Goal: Task Accomplishment & Management: Manage account settings

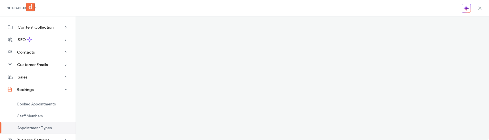
click at [481, 7] on icon at bounding box center [480, 8] width 5 height 5
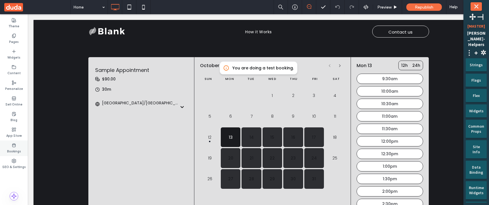
click at [15, 148] on label "Bookings" at bounding box center [14, 150] width 14 height 6
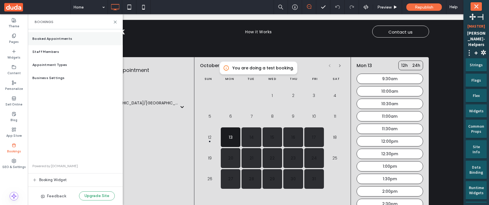
click at [62, 42] on div "Booked Appointments" at bounding box center [75, 38] width 95 height 13
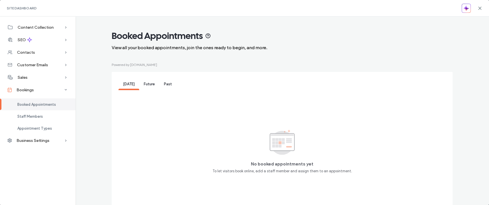
click at [144, 85] on span "Future" at bounding box center [149, 84] width 11 height 4
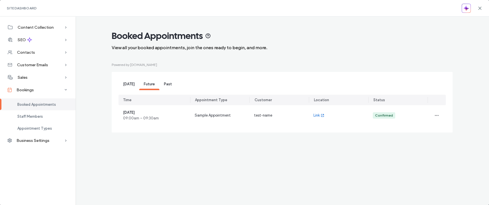
click at [168, 84] on span "Past" at bounding box center [168, 84] width 8 height 4
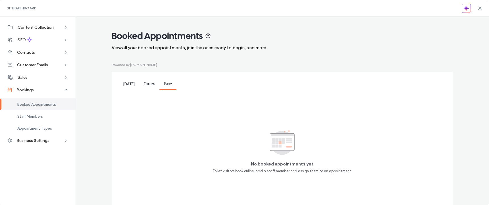
click at [150, 85] on span "Future" at bounding box center [149, 84] width 11 height 4
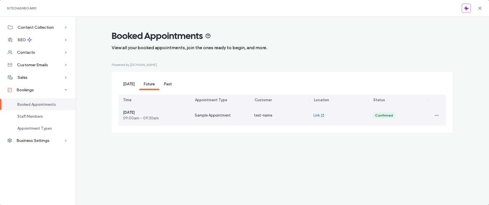
click at [231, 119] on div "Sample Appointment" at bounding box center [219, 115] width 59 height 20
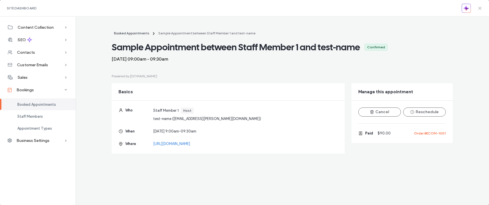
click at [478, 9] on icon at bounding box center [480, 8] width 5 height 5
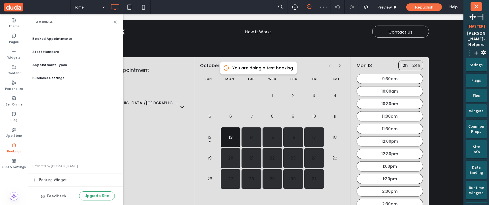
click at [467, 48] on span "⋮" at bounding box center [469, 52] width 7 height 9
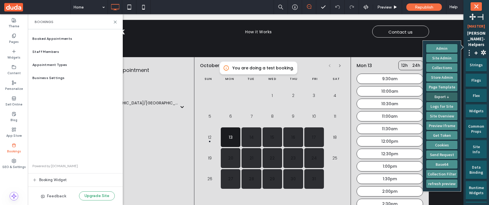
click at [445, 97] on button "Export ↓" at bounding box center [441, 96] width 31 height 9
